Goal: Task Accomplishment & Management: Use online tool/utility

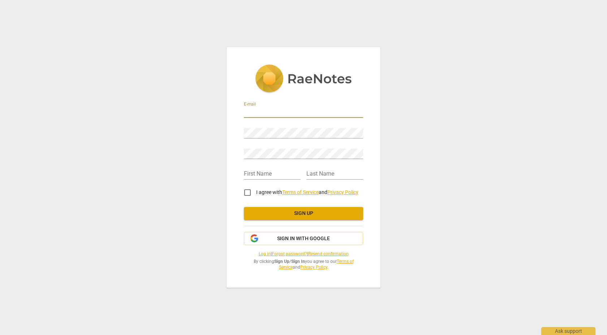
click at [255, 113] on input "email" at bounding box center [303, 113] width 119 height 10
type input "thortracie@gmail.com"
type input "Tracie"
type input "Thor"
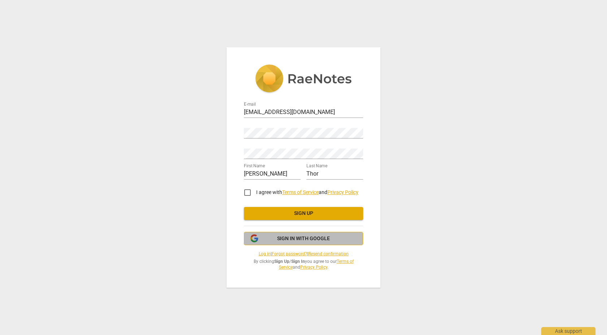
click at [302, 242] on span "Sign in with Google" at bounding box center [303, 238] width 53 height 7
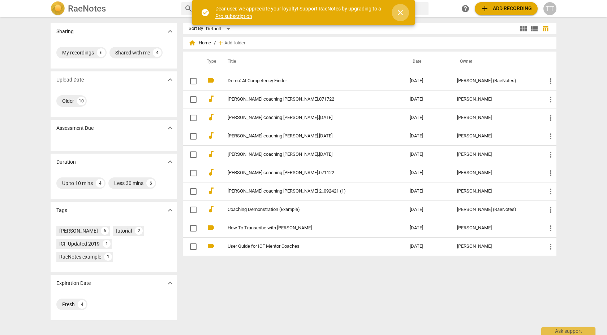
click at [400, 14] on span "close" at bounding box center [400, 12] width 9 height 9
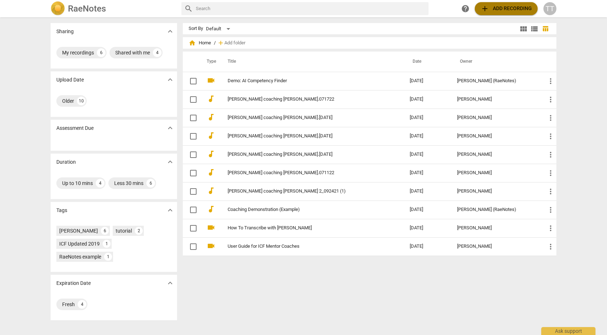
click at [499, 10] on span "add Add recording" at bounding box center [505, 8] width 51 height 9
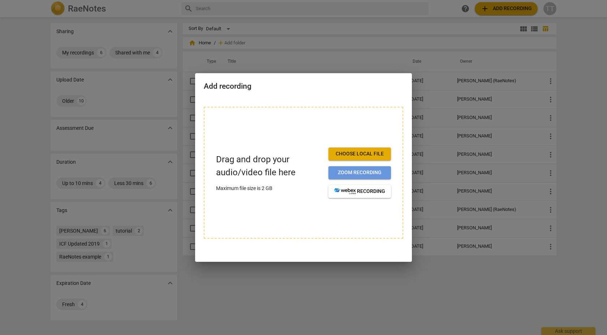
click at [346, 170] on span "Zoom recording" at bounding box center [359, 172] width 51 height 7
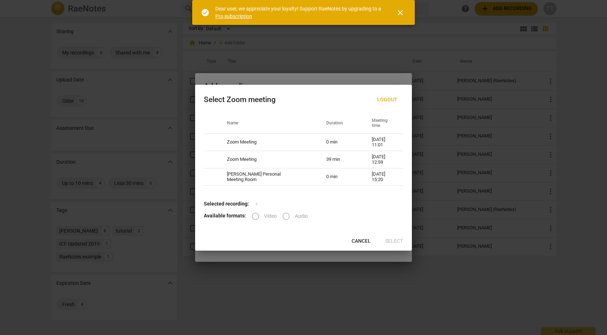
click at [285, 217] on label "Audio" at bounding box center [292, 216] width 30 height 17
click at [359, 243] on span "Cancel" at bounding box center [360, 241] width 19 height 7
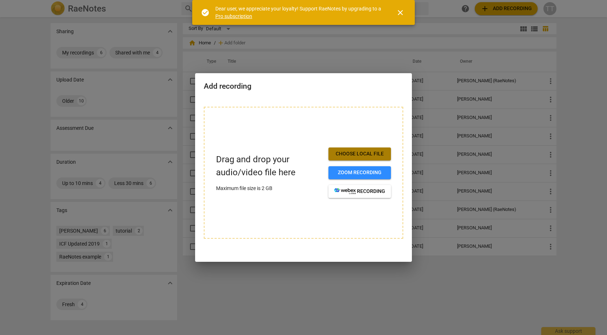
click at [352, 153] on span "Choose local file" at bounding box center [359, 154] width 51 height 7
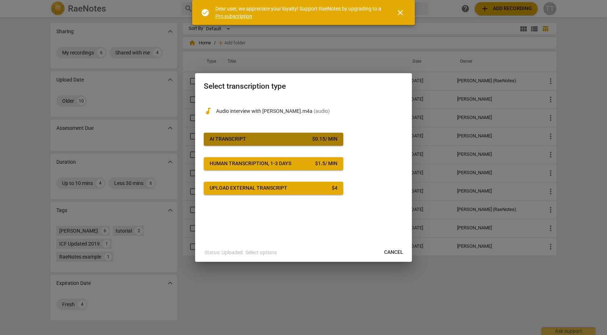
click at [274, 142] on span "AI Transcript $ 0.15 / min" at bounding box center [273, 139] width 128 height 7
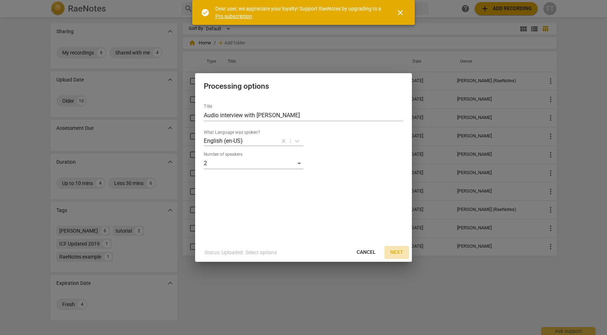
click at [396, 252] on span "Next" at bounding box center [396, 252] width 13 height 7
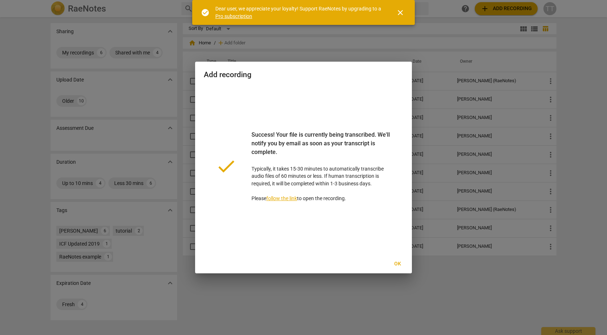
click at [399, 262] on span "Ok" at bounding box center [397, 264] width 12 height 7
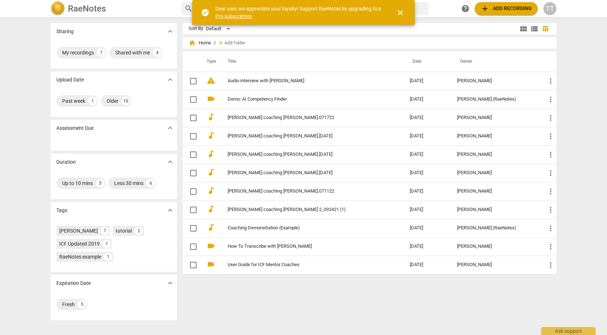
drag, startPoint x: 61, startPoint y: 335, endPoint x: 14, endPoint y: 320, distance: 49.8
click at [61, 335] on div "Sharing expand_more My recordings 7 Shared with me 4 Upload Date expand_more Pa…" at bounding box center [303, 176] width 517 height 317
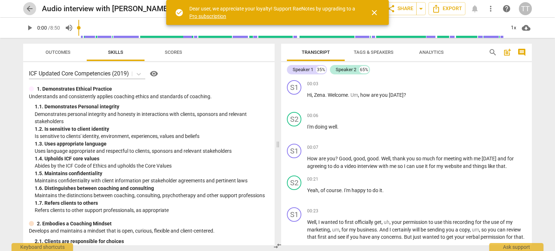
click at [31, 9] on span "arrow_back" at bounding box center [29, 8] width 9 height 9
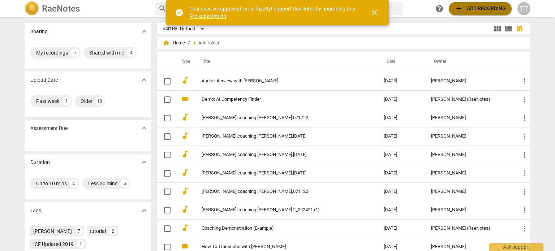
click at [479, 9] on span "add Add recording" at bounding box center [479, 8] width 51 height 9
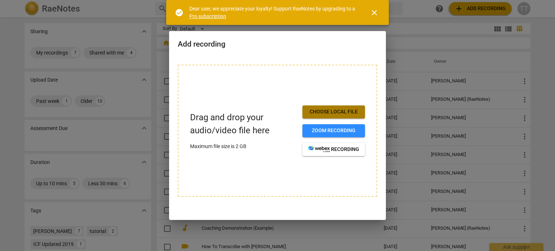
click at [322, 114] on span "Choose local file" at bounding box center [333, 111] width 51 height 7
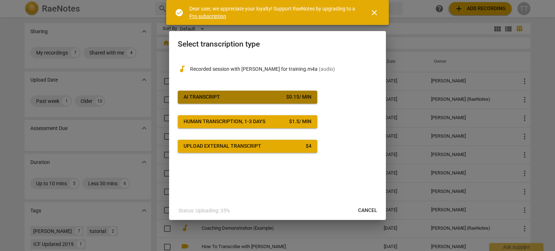
click at [257, 96] on span "AI Transcript $ 0.15 / min" at bounding box center [247, 97] width 128 height 7
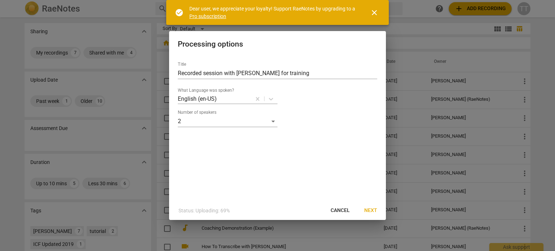
click at [272, 159] on div "Title Recorded session with Zeena for training What Language was spoken? Englis…" at bounding box center [277, 128] width 217 height 145
click at [367, 209] on span "Next" at bounding box center [370, 210] width 13 height 7
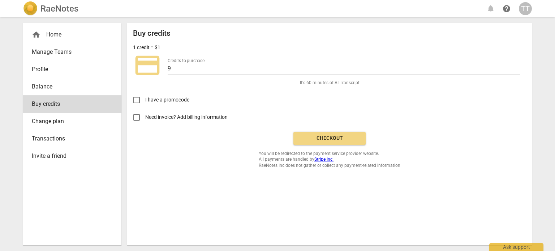
click at [314, 140] on span "Checkout" at bounding box center [329, 138] width 61 height 7
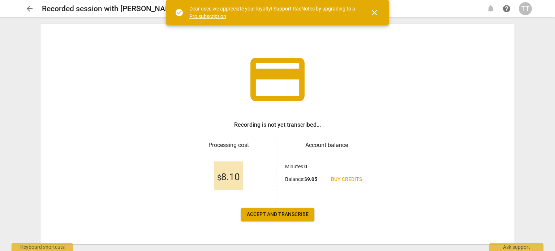
scroll to position [34, 0]
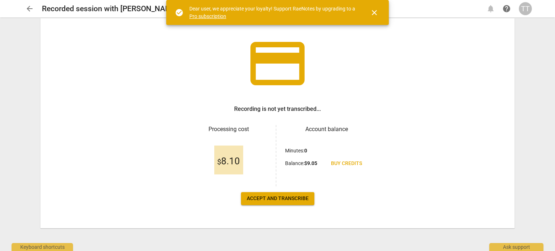
click at [276, 200] on span "Accept and transcribe" at bounding box center [278, 198] width 62 height 7
